Goal: Task Accomplishment & Management: Use online tool/utility

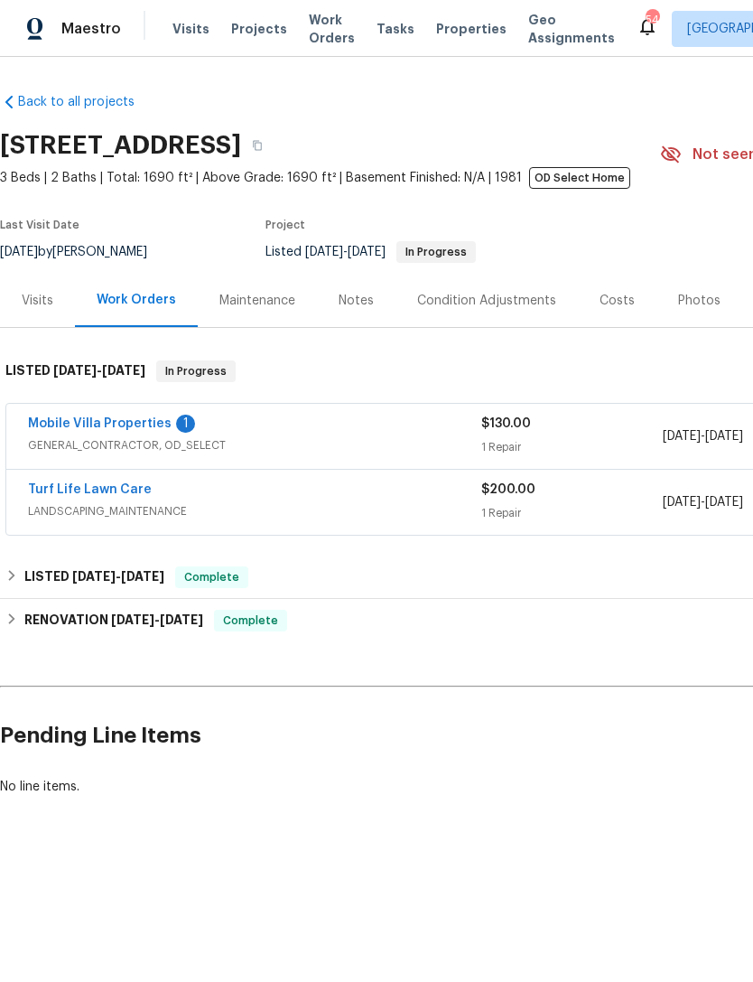
click at [69, 429] on link "Mobile Villa Properties" at bounding box center [100, 423] width 144 height 13
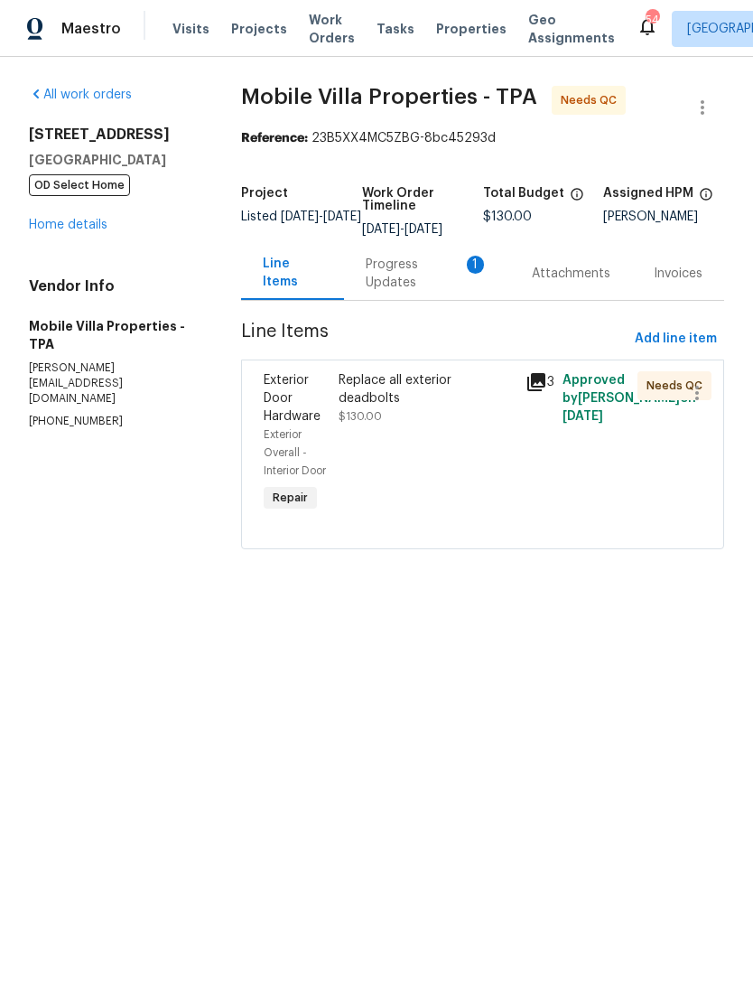
click at [387, 421] on div "Replace all exterior deadbolts $130.00" at bounding box center [426, 443] width 187 height 155
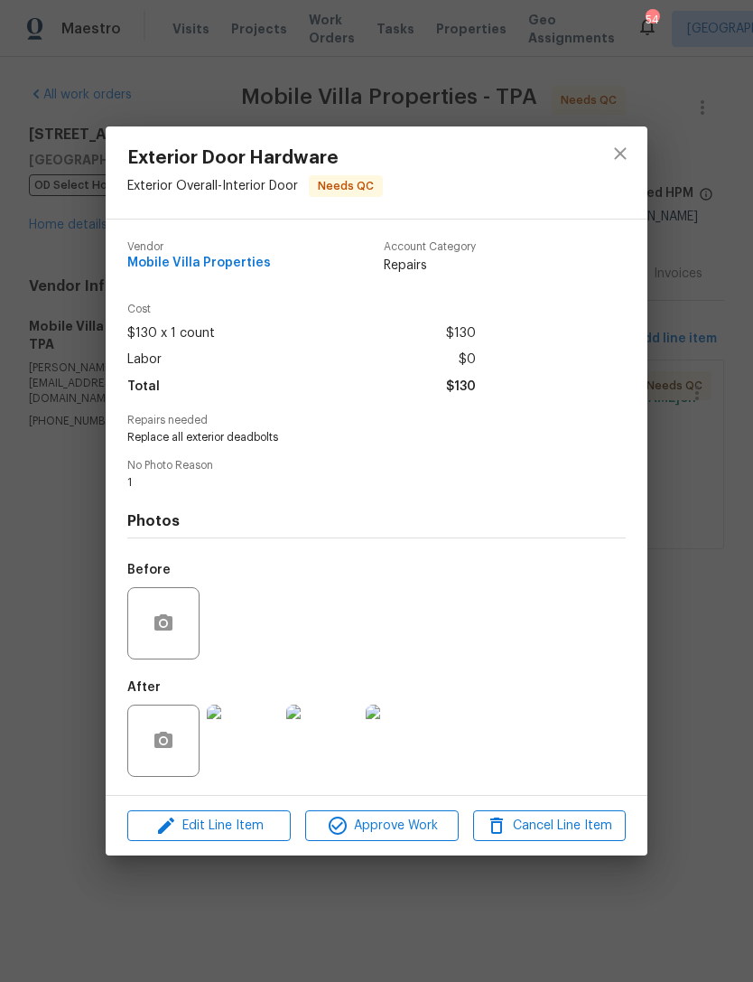
click at [691, 480] on div "Exterior Door Hardware Exterior Overall - Interior Door Needs QC Vendor Mobile …" at bounding box center [376, 491] width 753 height 982
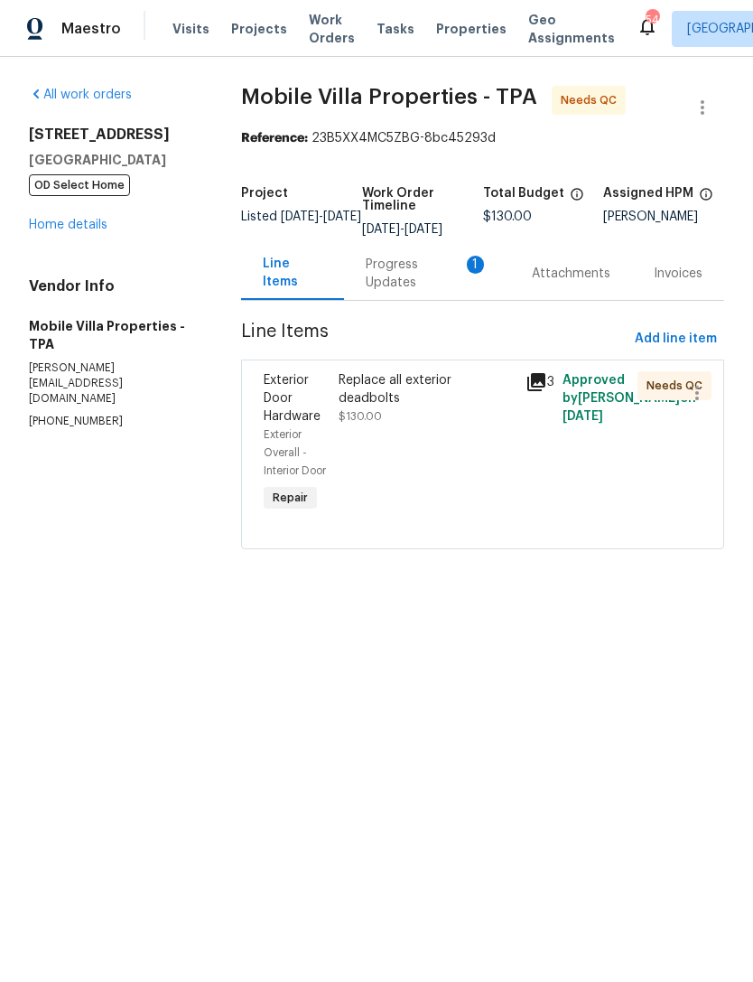
click at [375, 292] on div "Progress Updates 1" at bounding box center [427, 274] width 123 height 36
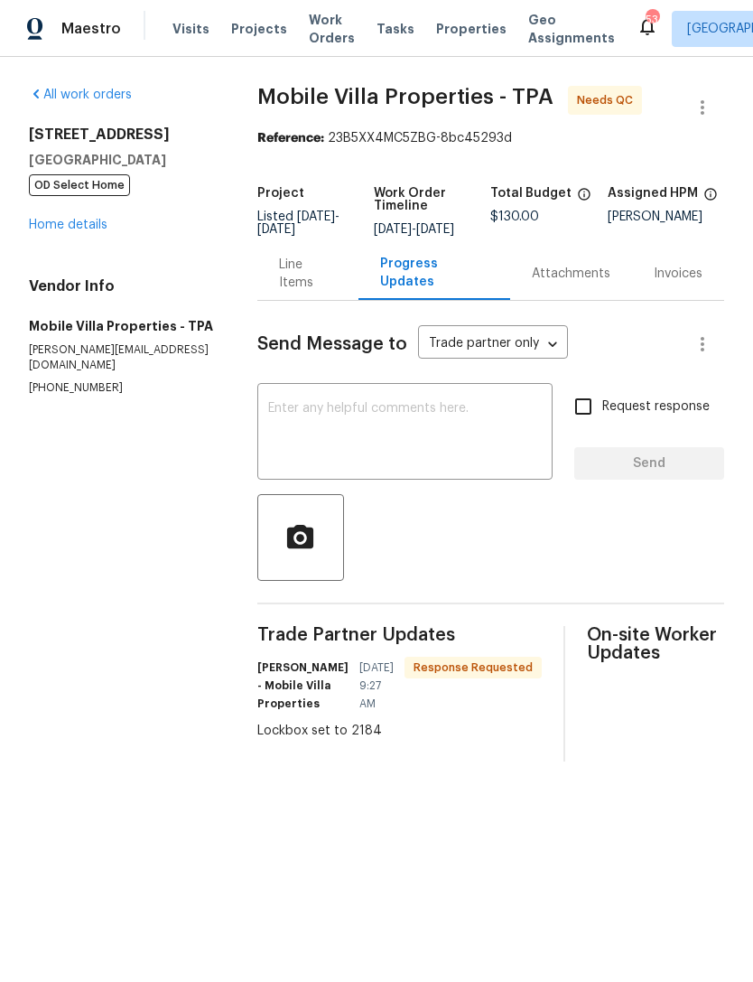
click at [289, 289] on div "Line Items" at bounding box center [308, 274] width 58 height 36
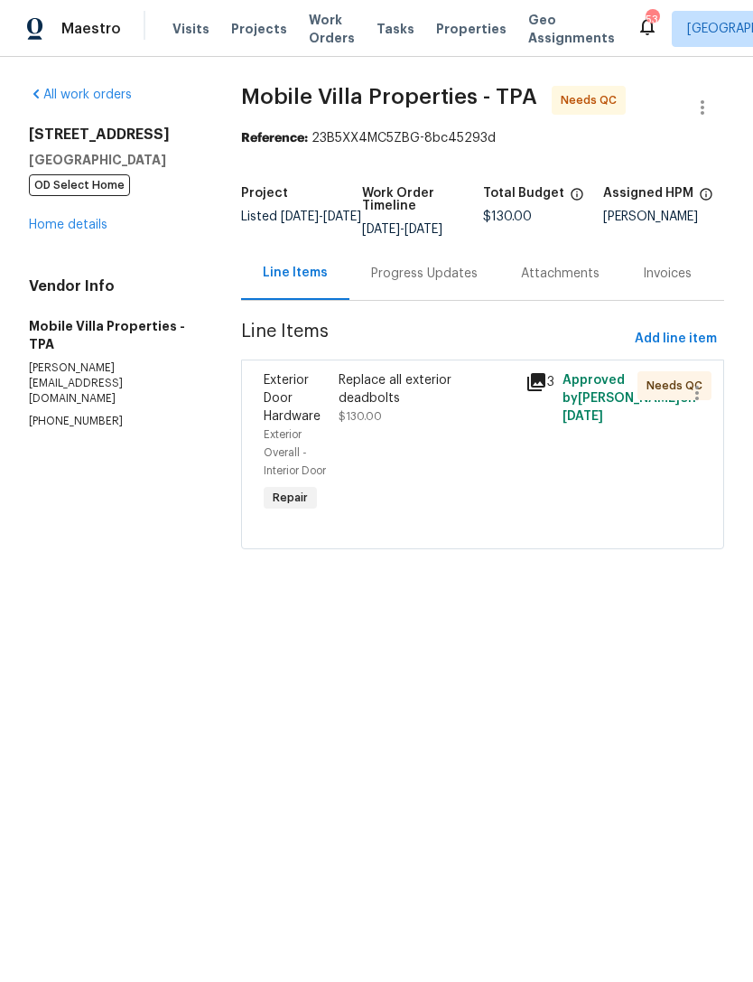
click at [369, 417] on div "Replace all exterior deadbolts $130.00" at bounding box center [427, 398] width 176 height 54
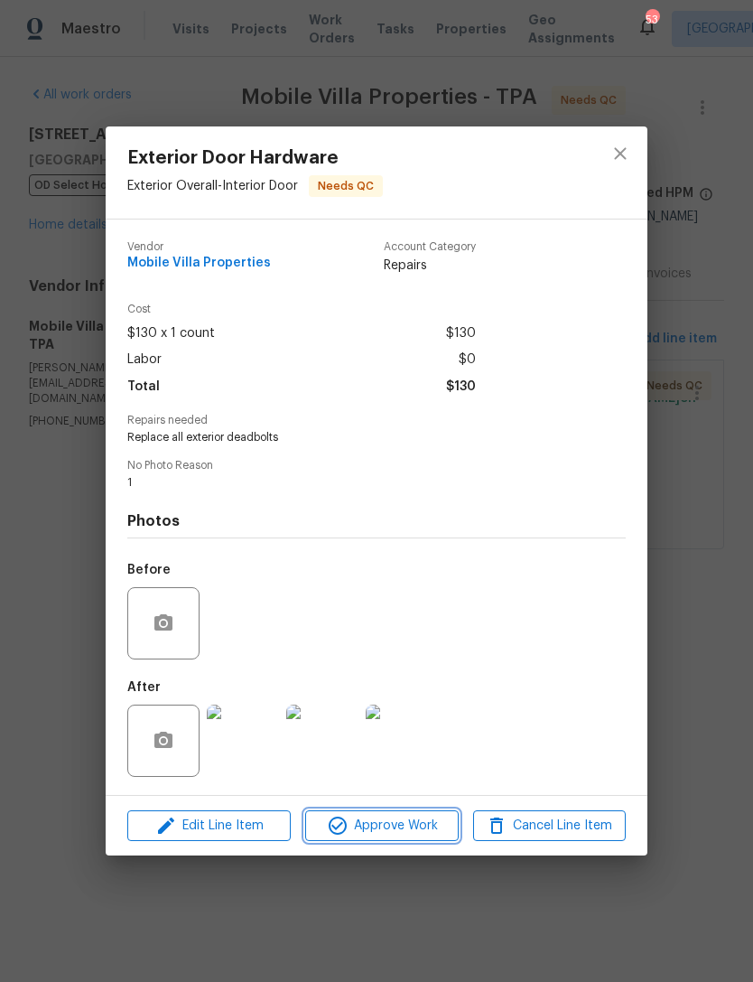
click at [365, 833] on span "Approve Work" at bounding box center [382, 826] width 142 height 23
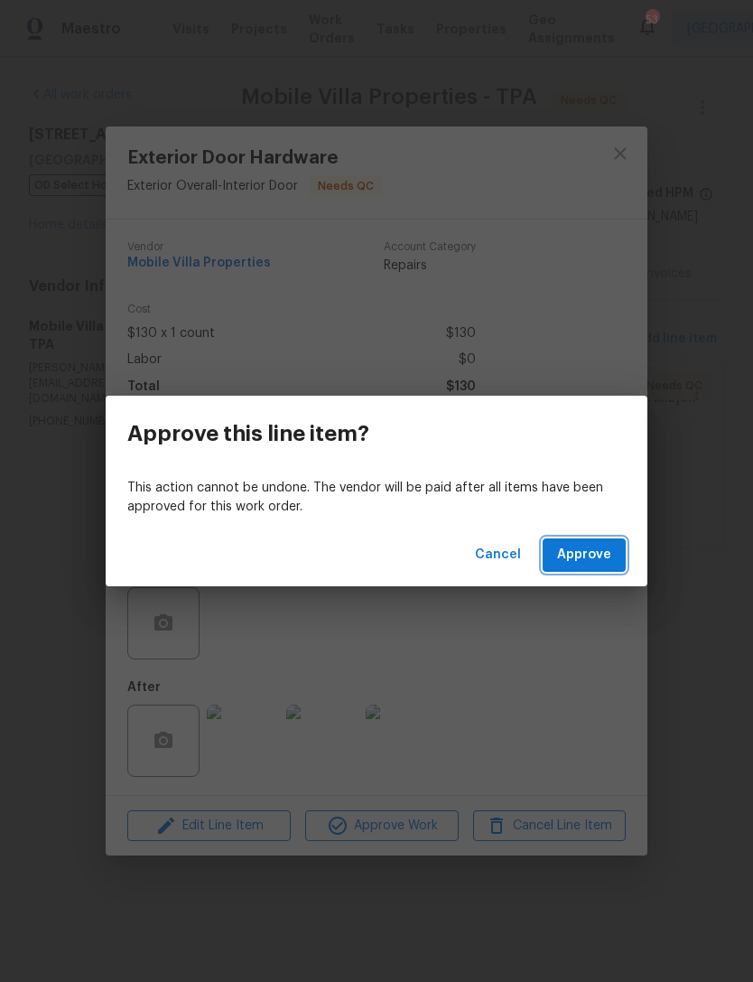
click at [576, 544] on span "Approve" at bounding box center [584, 555] width 54 height 23
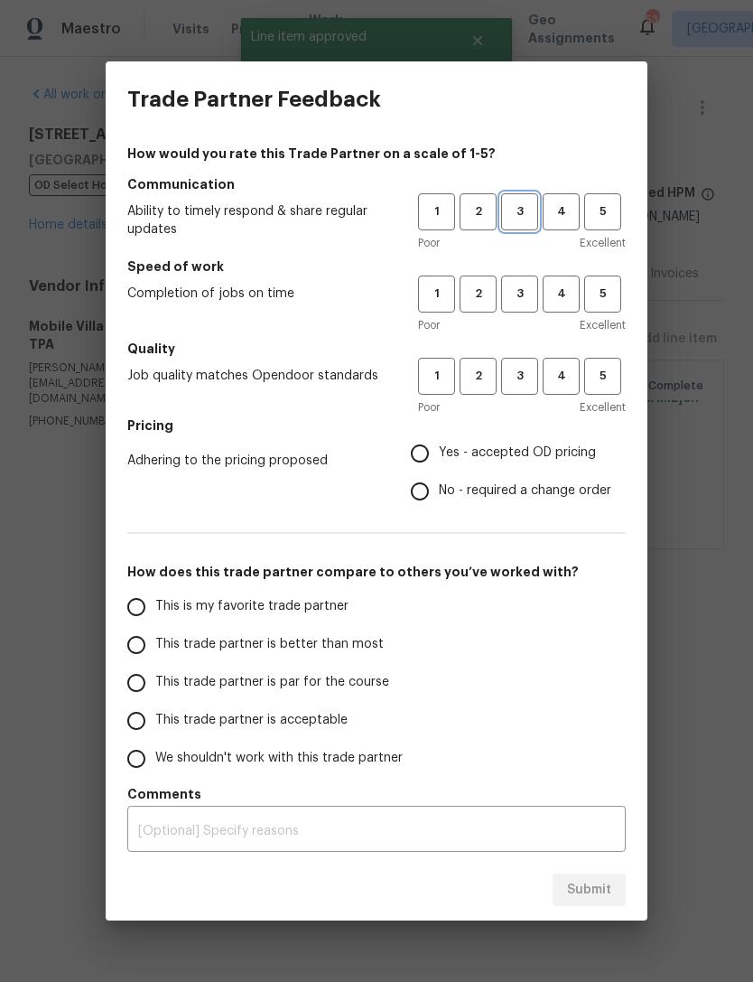
click at [516, 220] on span "3" at bounding box center [519, 211] width 33 height 21
click at [521, 294] on span "3" at bounding box center [519, 294] width 33 height 21
click at [520, 391] on button "3" at bounding box center [519, 376] width 37 height 37
click at [415, 461] on input "Yes - accepted OD pricing" at bounding box center [420, 453] width 38 height 38
radio input "true"
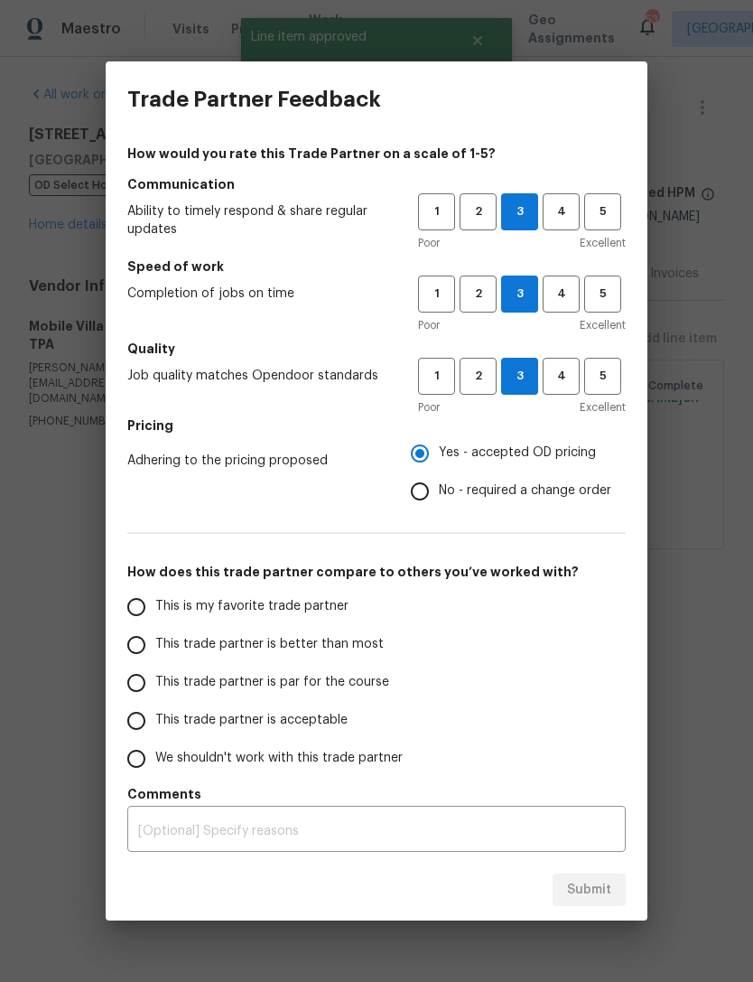
click at [119, 686] on input "This trade partner is par for the course" at bounding box center [136, 683] width 38 height 38
click at [586, 880] on span "Submit" at bounding box center [589, 890] width 44 height 23
radio input "true"
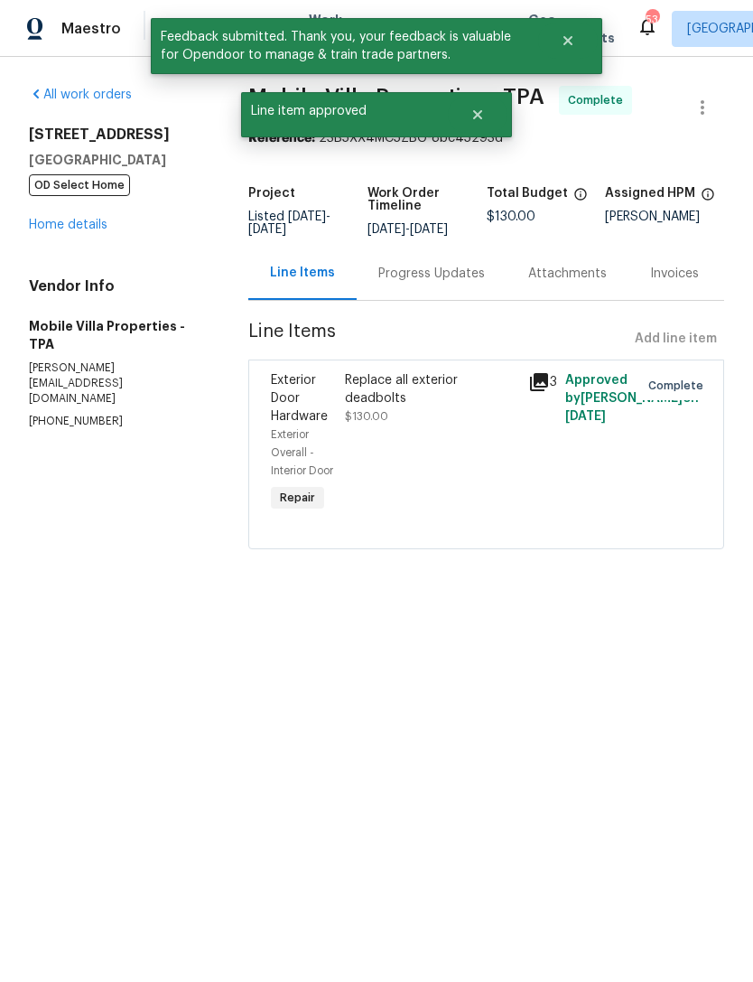
click at [57, 223] on link "Home details" at bounding box center [68, 225] width 79 height 13
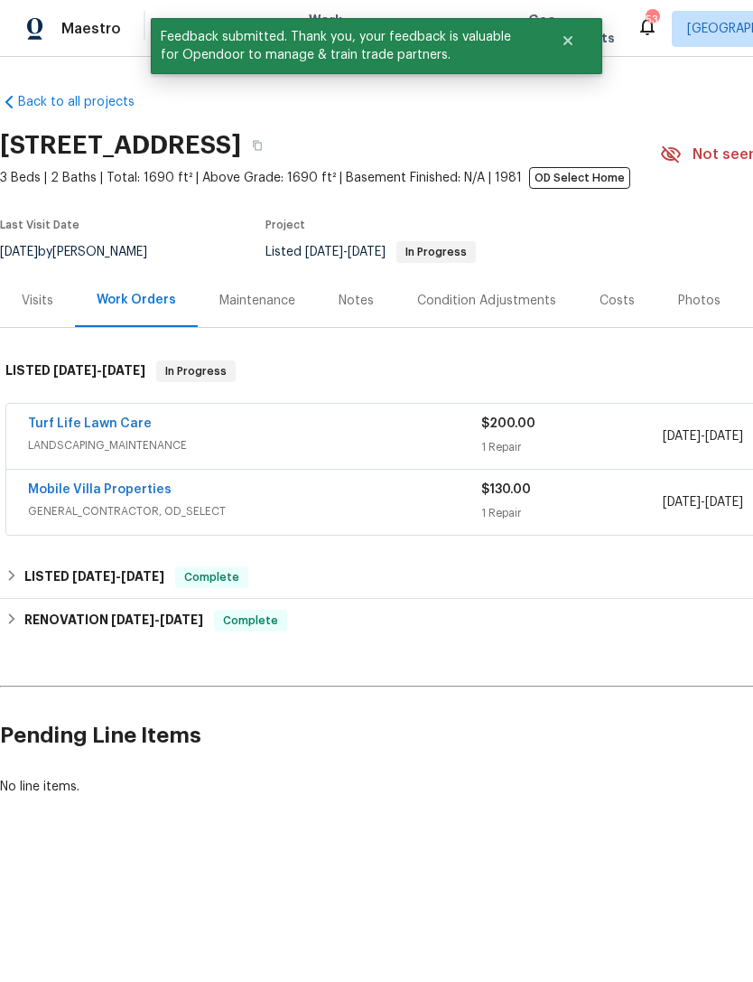
click at [88, 424] on link "Turf Life Lawn Care" at bounding box center [90, 423] width 124 height 13
